Goal: Check status: Check status

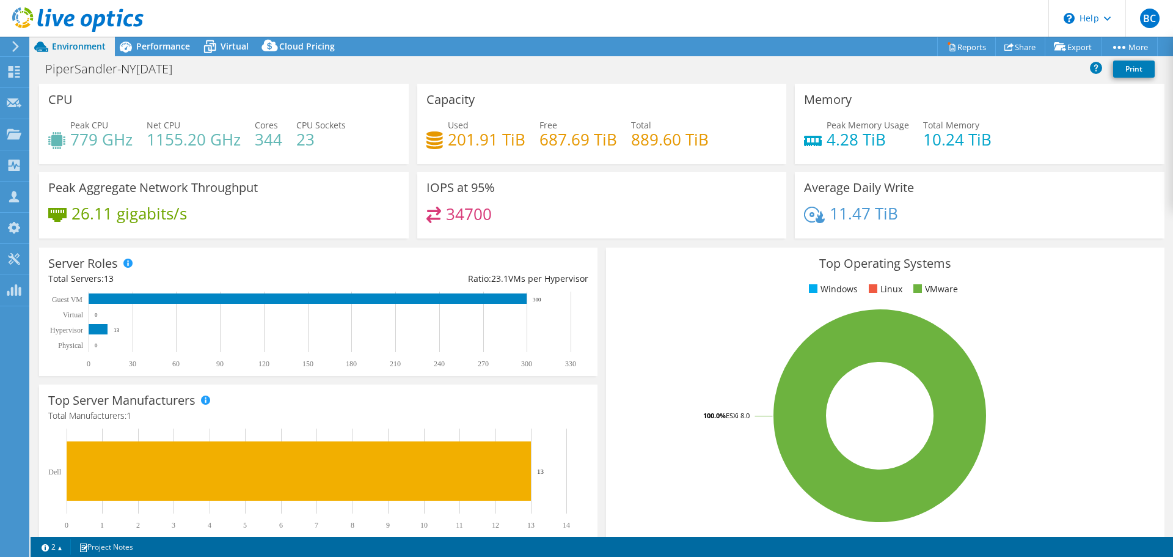
select select "USD"
click at [18, 140] on div at bounding box center [14, 135] width 15 height 13
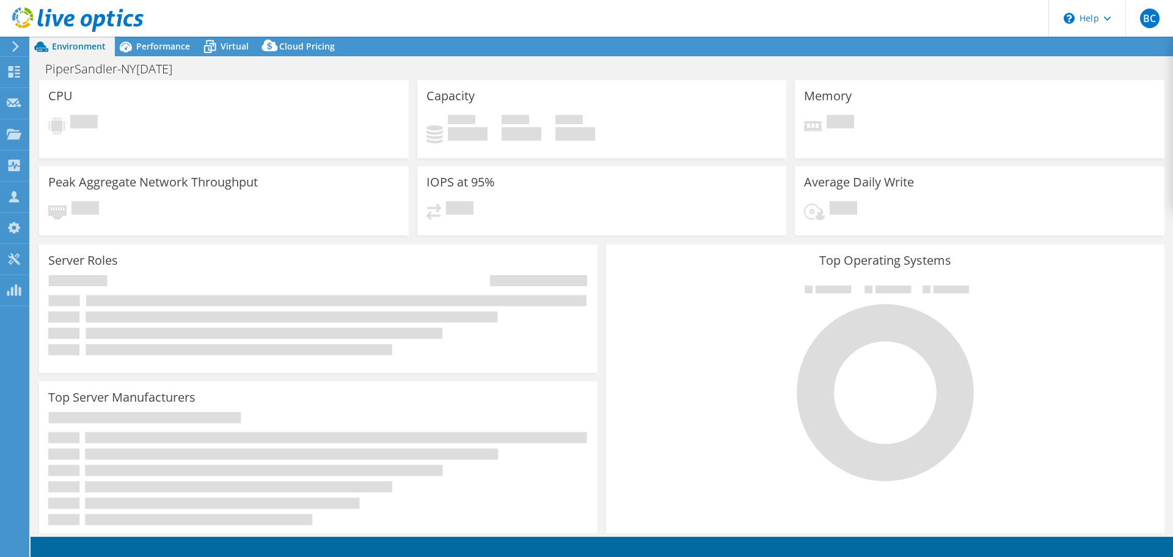
select select "USD"
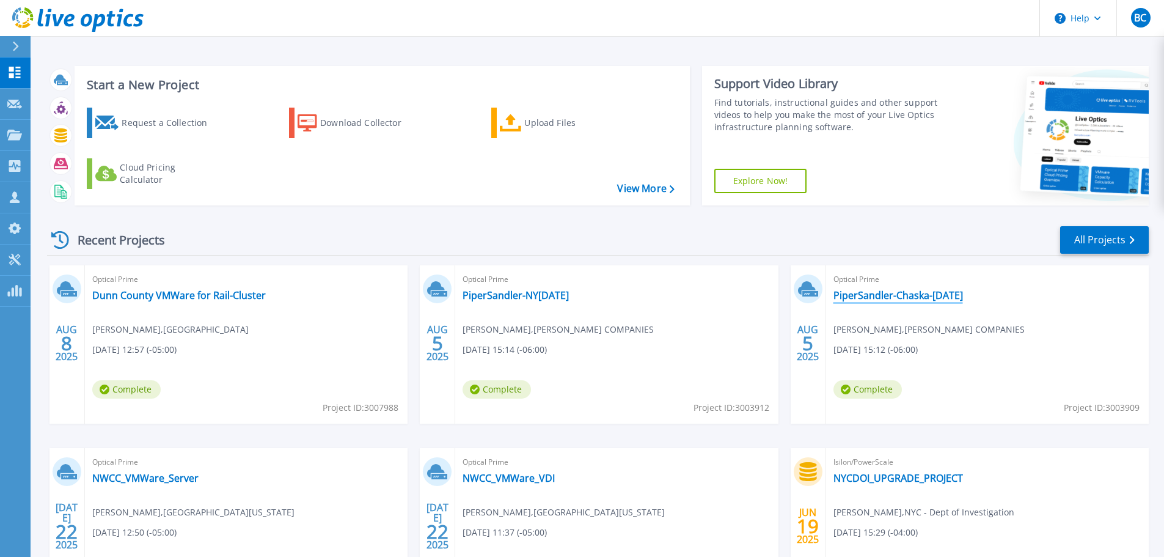
click at [915, 299] on link "PiperSandler-Chaska-[DATE]" at bounding box center [898, 295] width 130 height 12
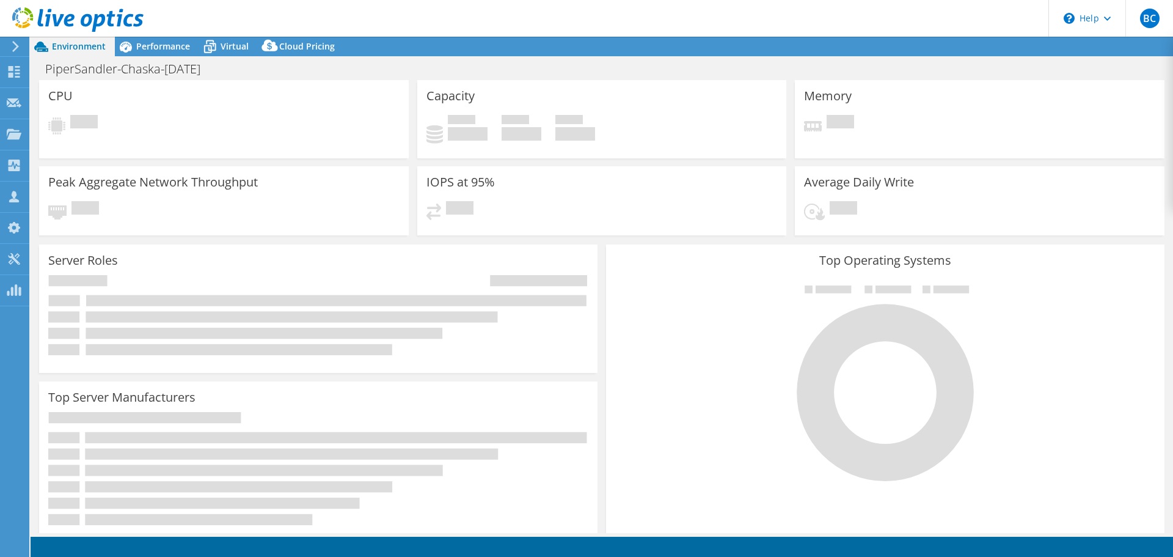
select select "USD"
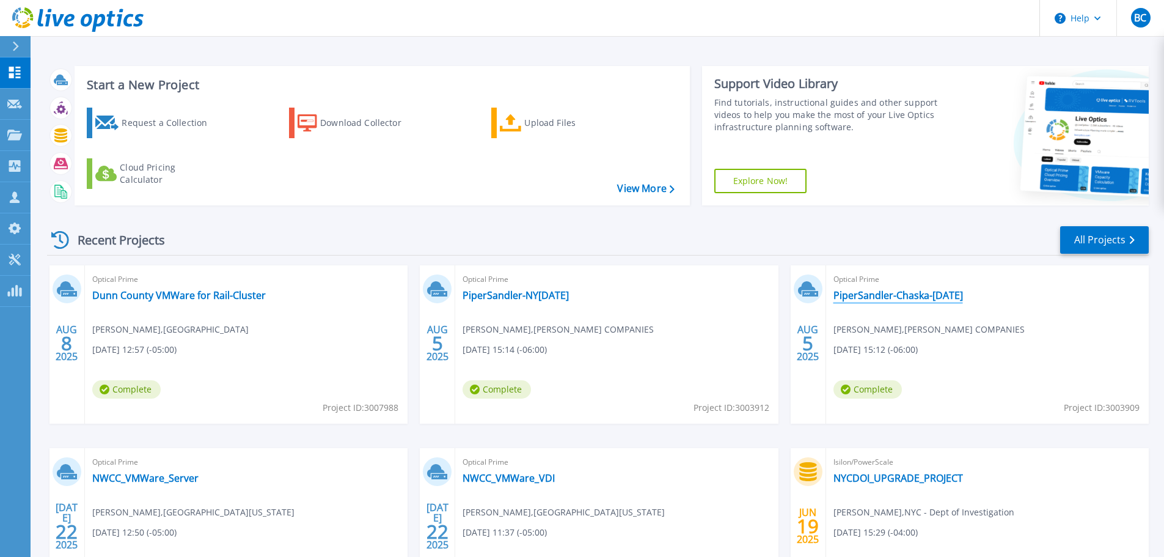
click at [924, 298] on link "PiperSandler-Chaska-[DATE]" at bounding box center [898, 295] width 130 height 12
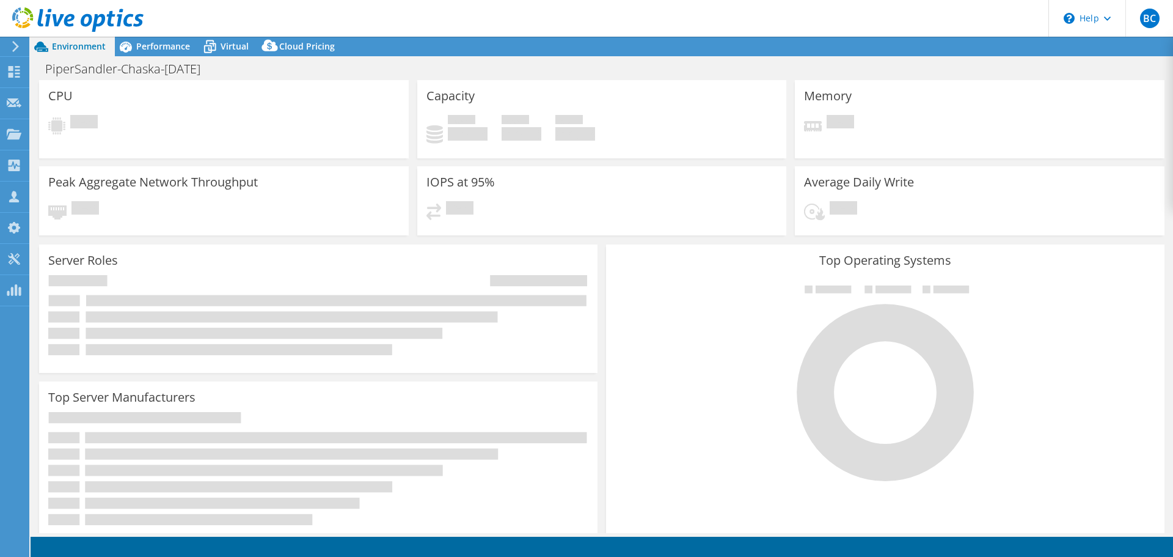
select select "USD"
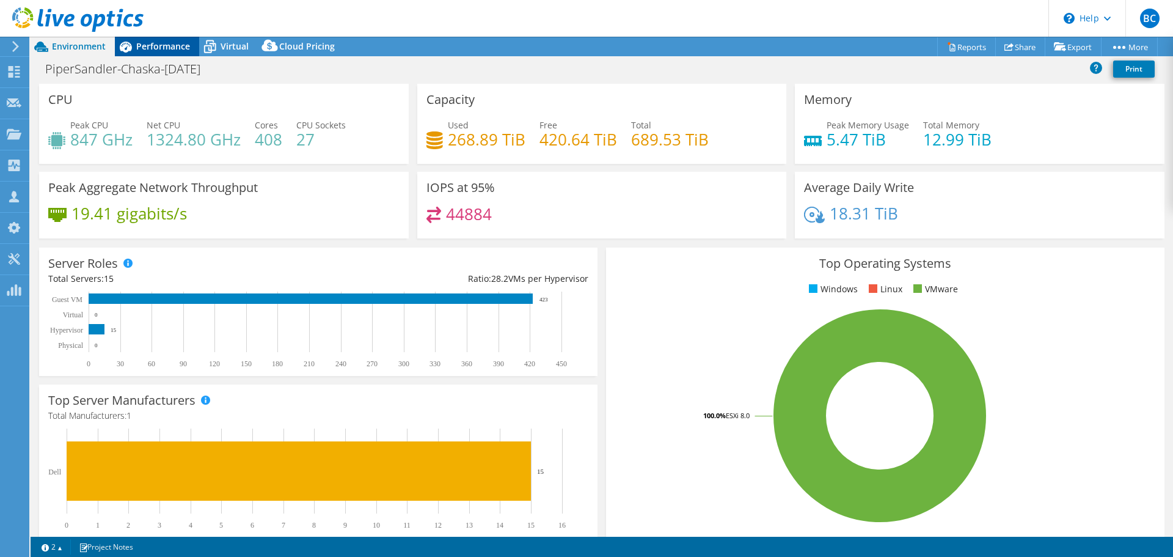
click at [169, 46] on span "Performance" at bounding box center [163, 46] width 54 height 12
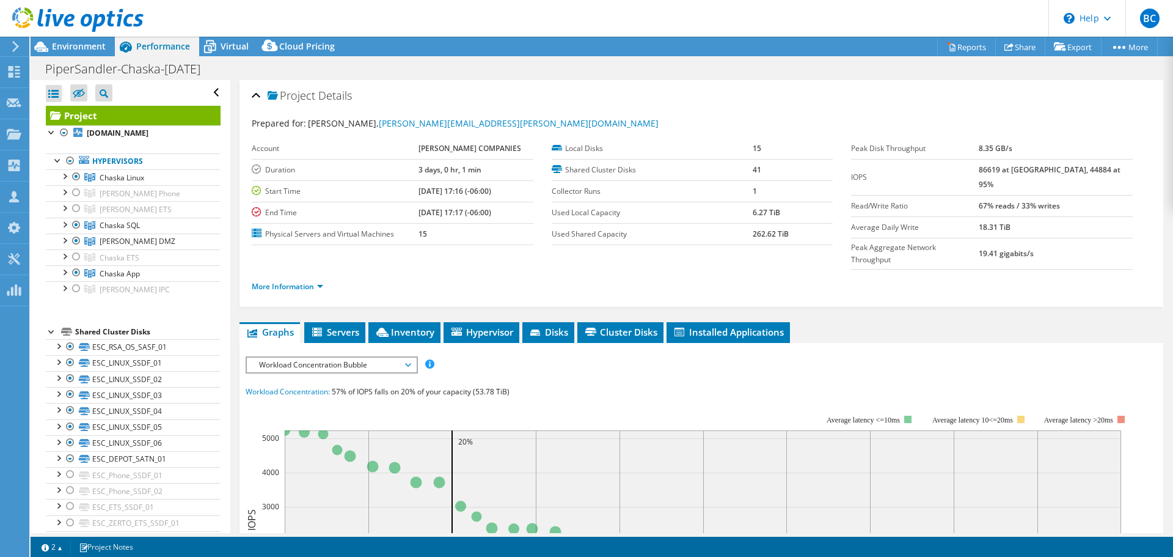
click at [407, 357] on span "Workload Concentration Bubble" at bounding box center [331, 364] width 157 height 15
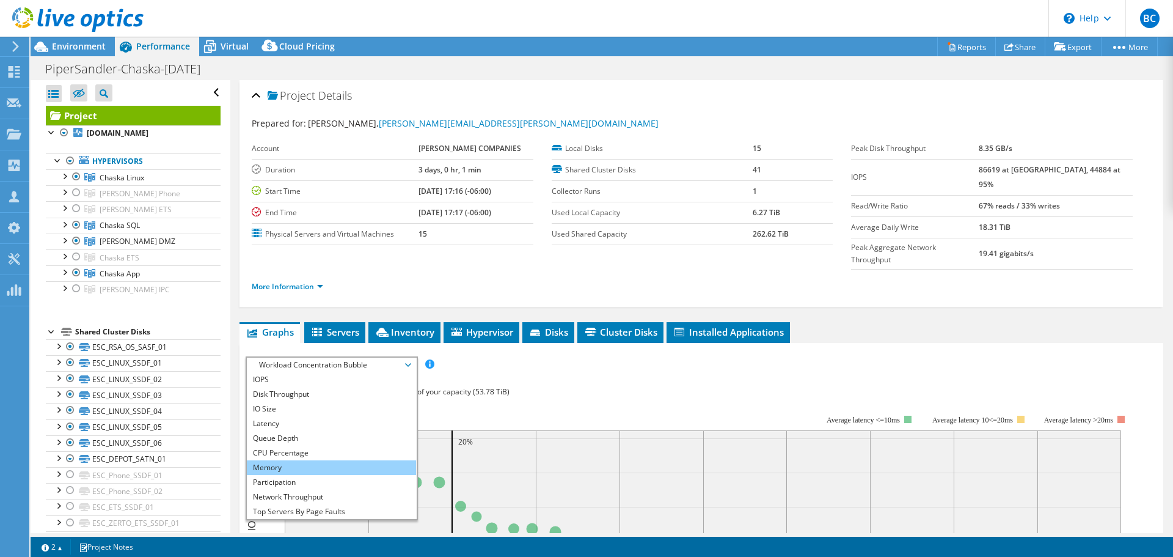
scroll to position [44, 0]
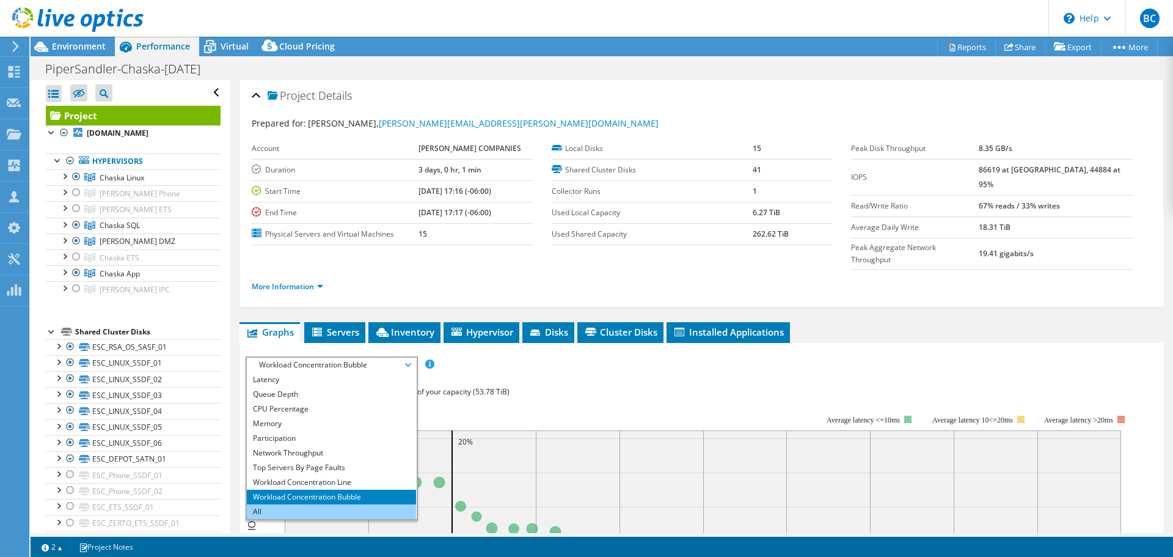
click at [321, 504] on li "All" at bounding box center [331, 511] width 169 height 15
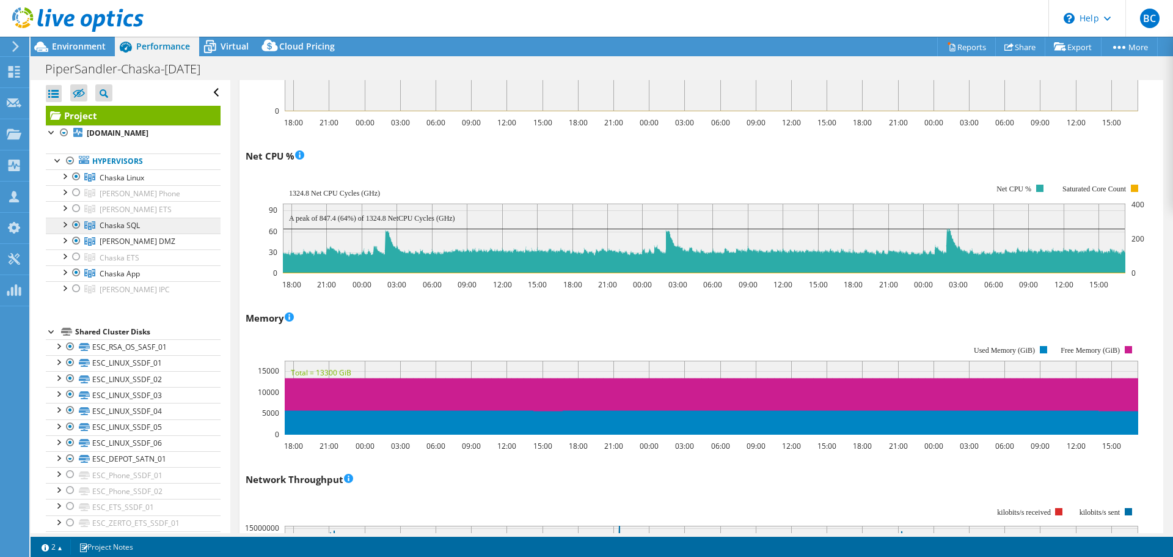
scroll to position [978, 0]
